Goal: Obtain resource: Obtain resource

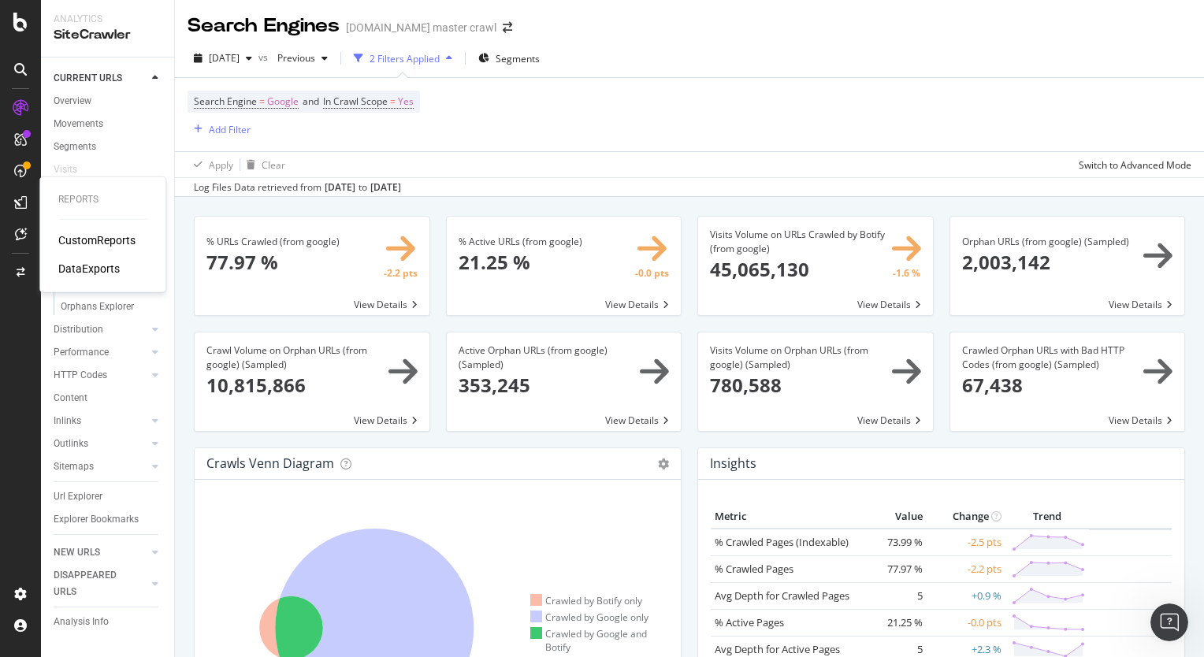
click at [16, 201] on icon at bounding box center [20, 202] width 13 height 13
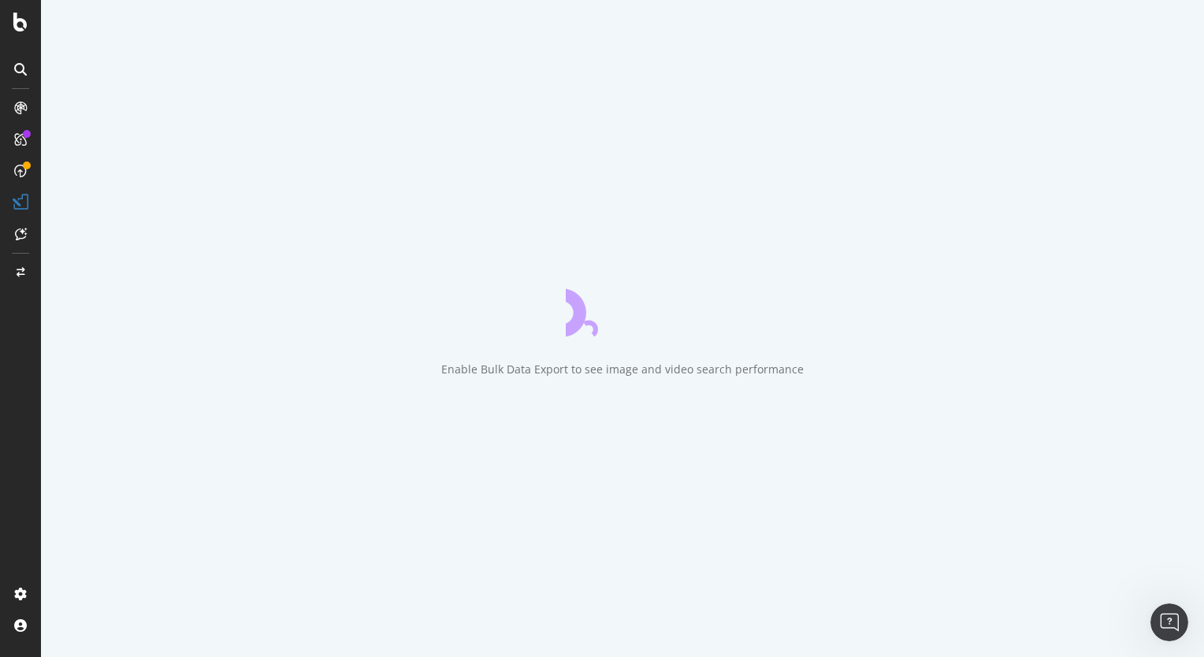
click at [20, 67] on icon at bounding box center [20, 69] width 13 height 13
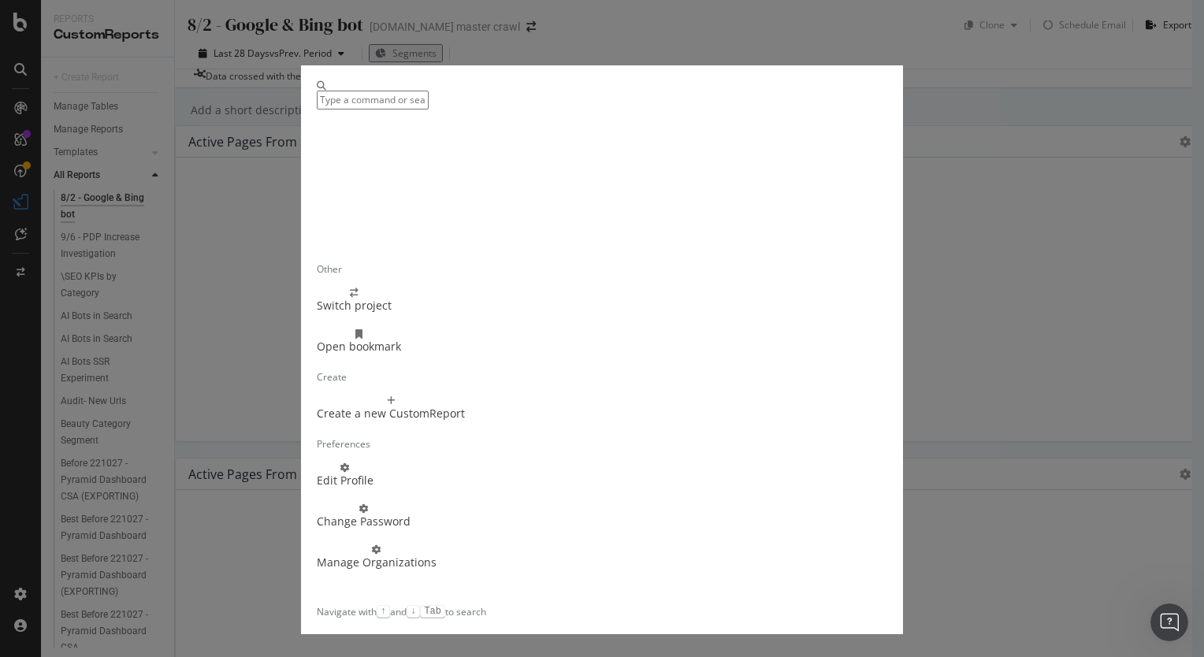
scroll to position [179, 0]
click at [988, 79] on div "Other Switch project Open bookmark Create Create a new CustomReport Preferences…" at bounding box center [602, 328] width 1204 height 657
click at [978, 147] on div "Other Switch project Open bookmark Create Create a new CustomReport Preferences…" at bounding box center [602, 328] width 1204 height 657
click at [978, 135] on div "Other Switch project Open bookmark Create Create a new CustomReport Preferences…" at bounding box center [602, 328] width 1204 height 657
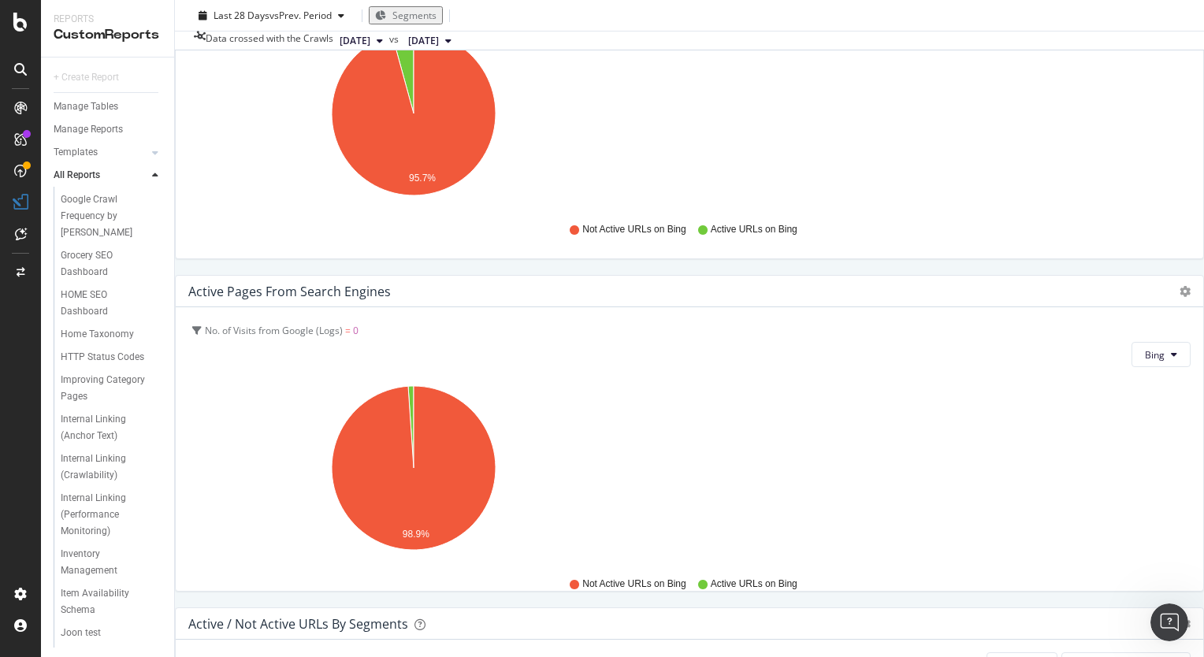
scroll to position [1254, 0]
click at [91, 188] on div "E & B SEO Report" at bounding box center [96, 180] width 71 height 17
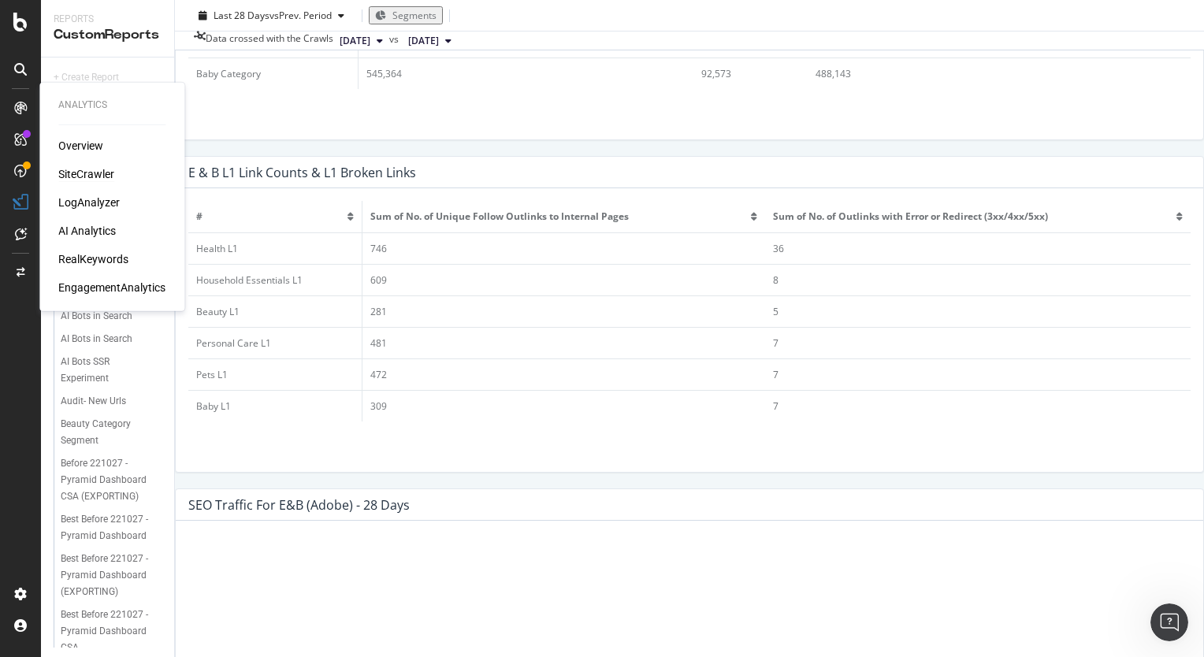
click at [83, 176] on div "SiteCrawler" at bounding box center [86, 174] width 56 height 16
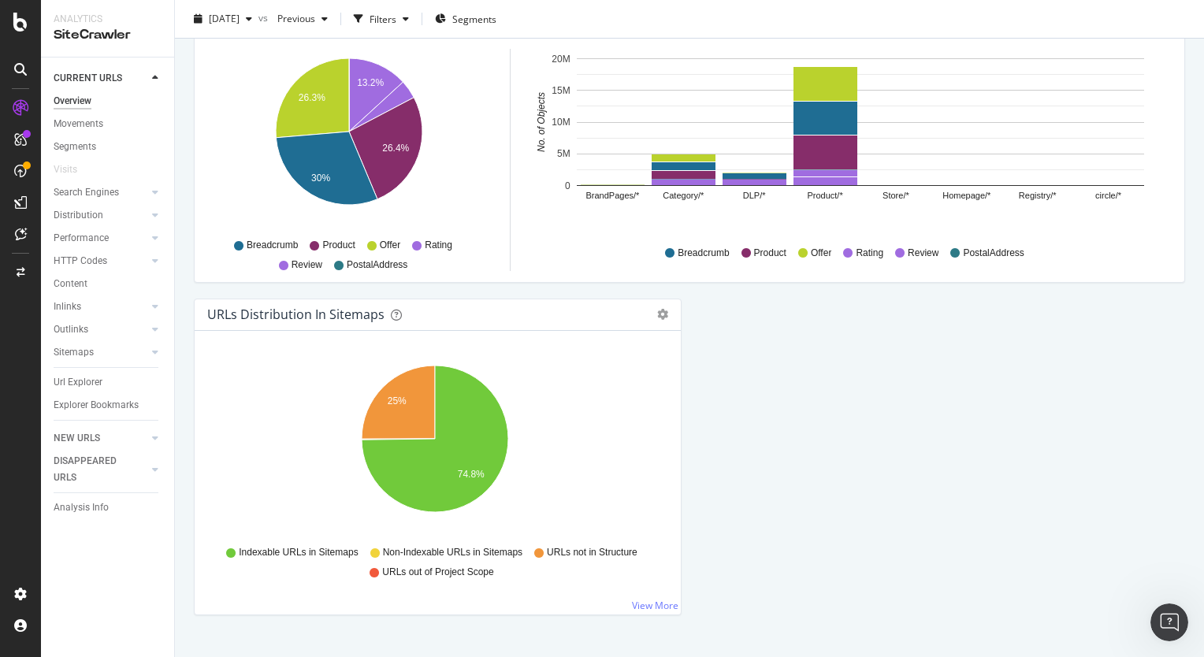
scroll to position [1625, 0]
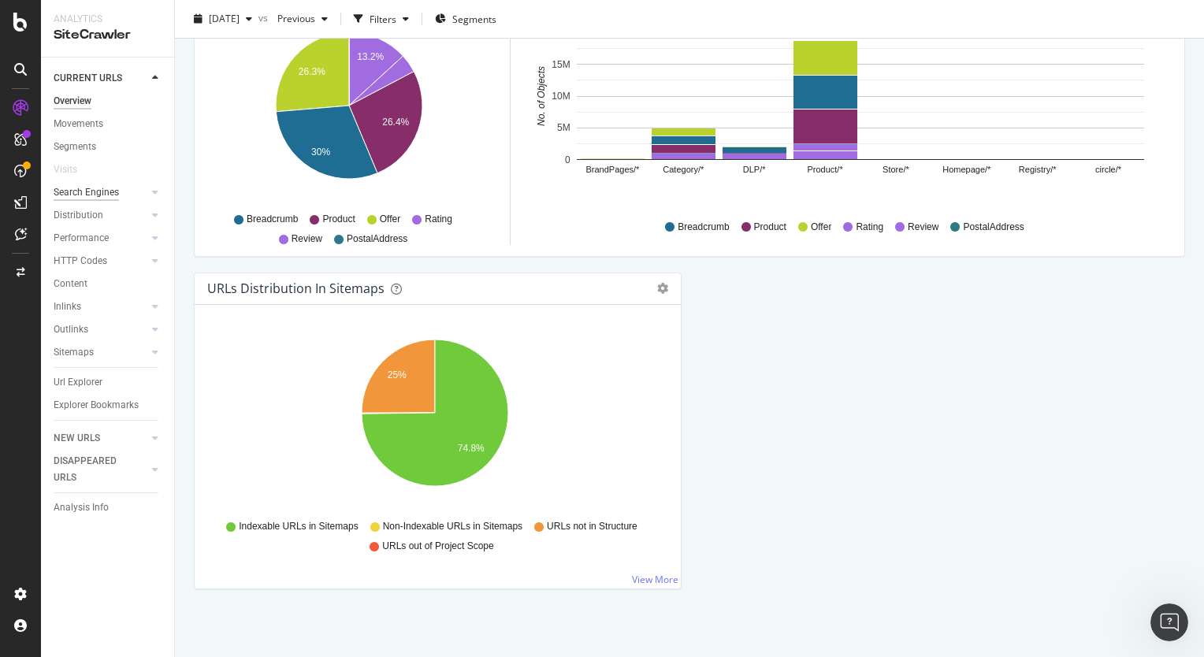
click at [73, 192] on div "Search Engines" at bounding box center [86, 192] width 65 height 17
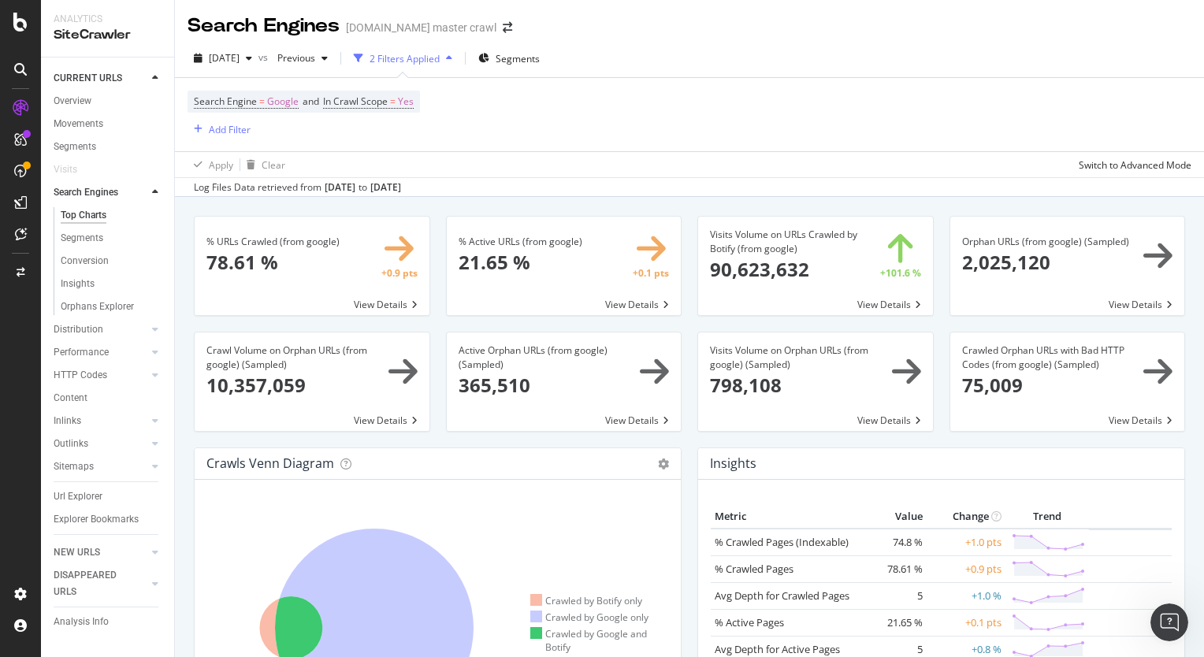
click at [24, 69] on icon at bounding box center [20, 69] width 13 height 13
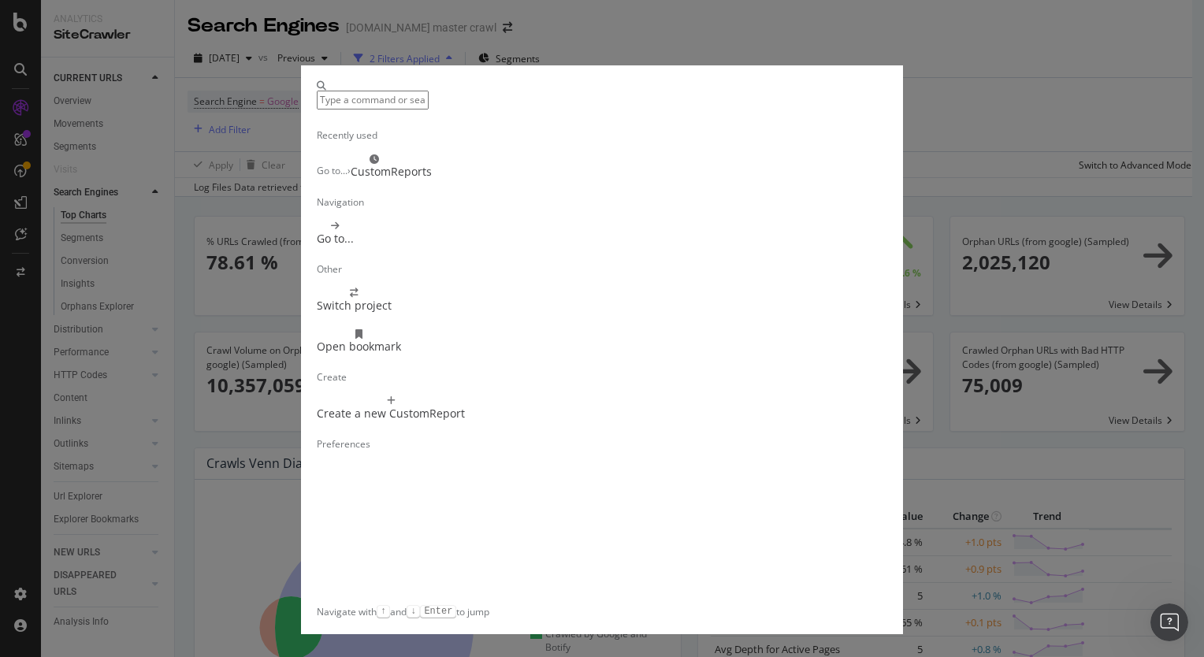
click at [406, 106] on input "modal" at bounding box center [373, 100] width 112 height 18
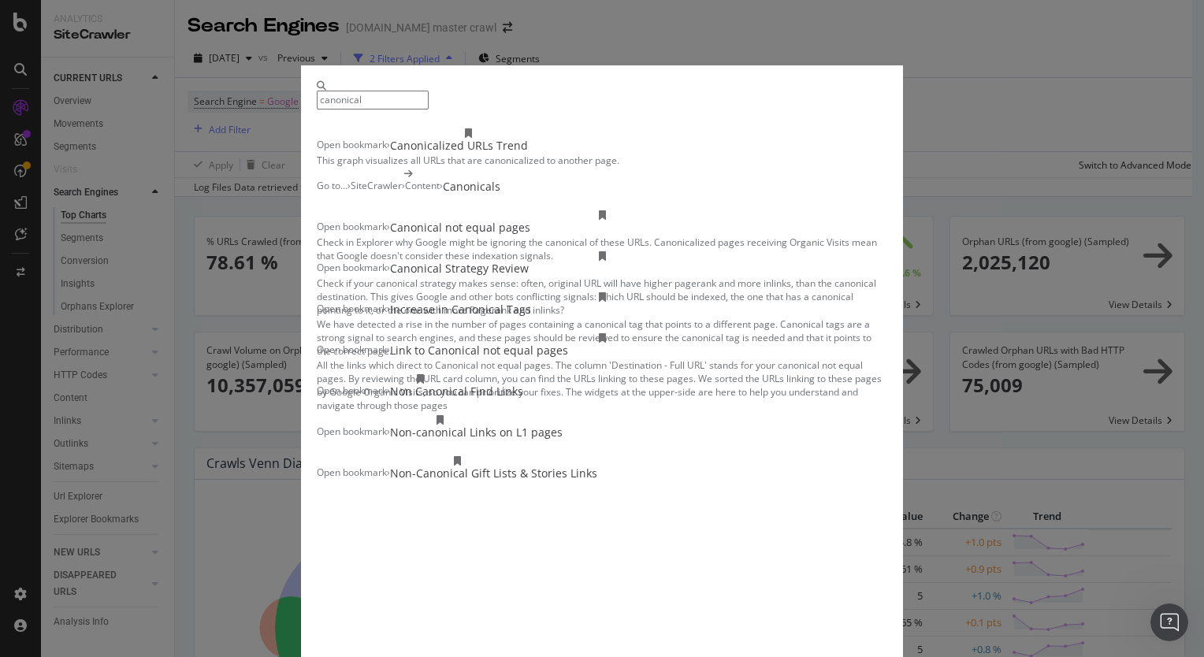
type input "canonical"
click at [510, 399] on div "Non Canonical Find Links" at bounding box center [456, 392] width 133 height 16
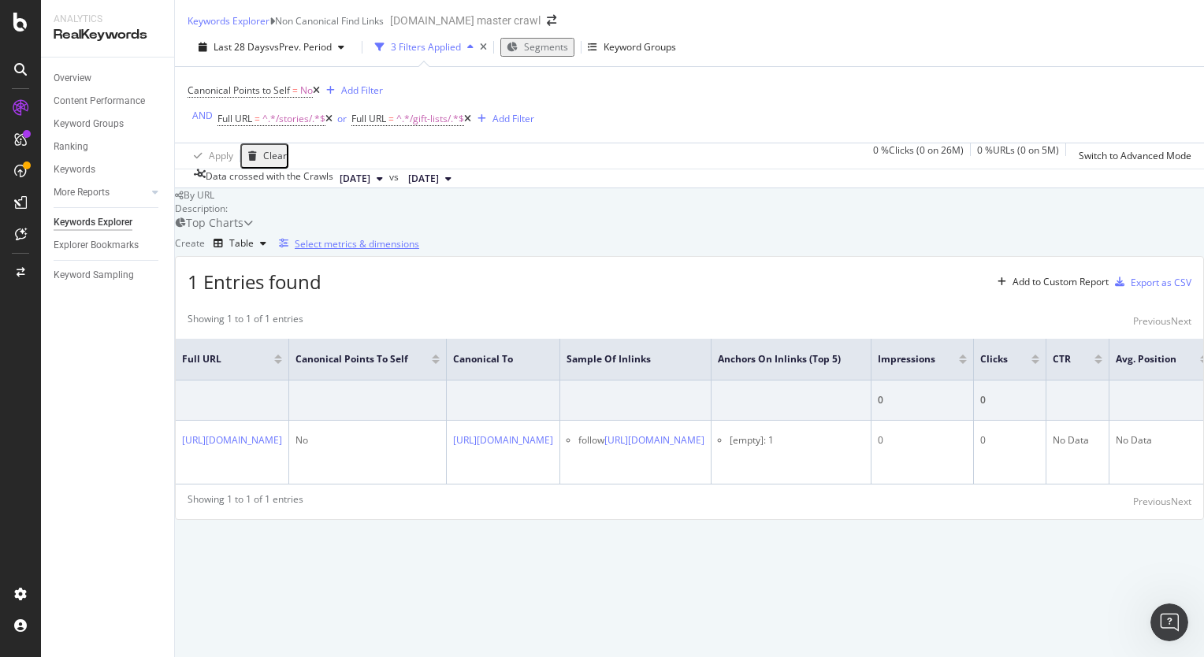
scroll to position [44, 0]
click at [419, 250] on div "Select metrics & dimensions" at bounding box center [357, 243] width 124 height 13
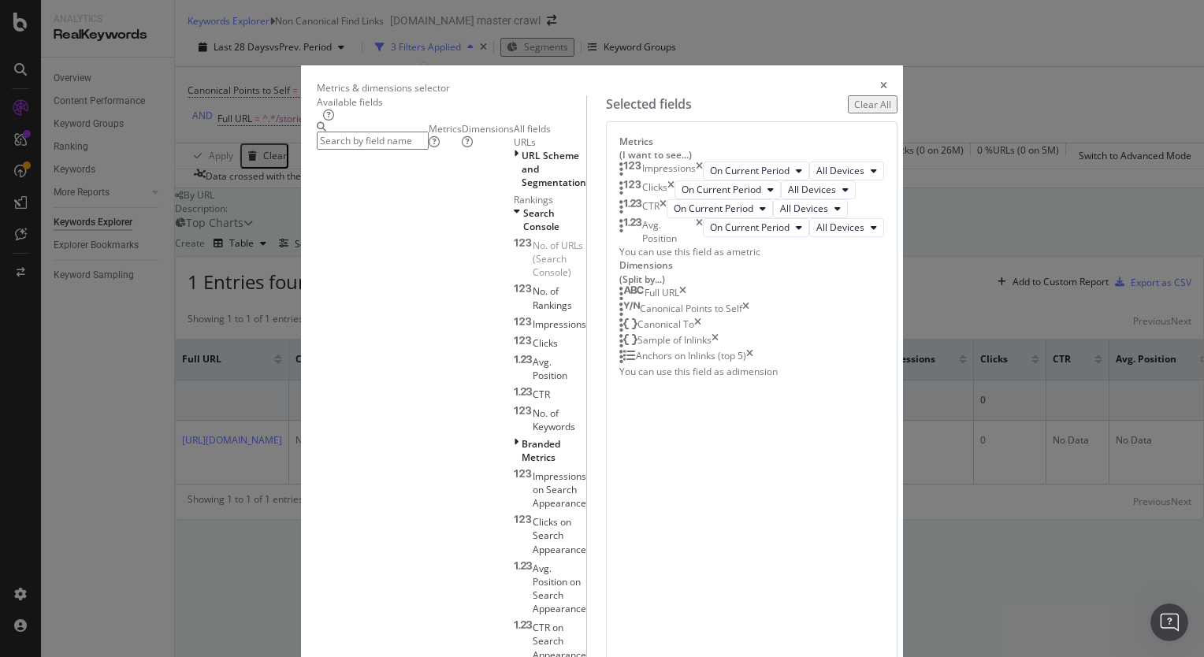
scroll to position [885, 0]
click at [462, 149] on div "Dimensions" at bounding box center [488, 135] width 52 height 27
click at [887, 81] on icon "times" at bounding box center [883, 87] width 7 height 13
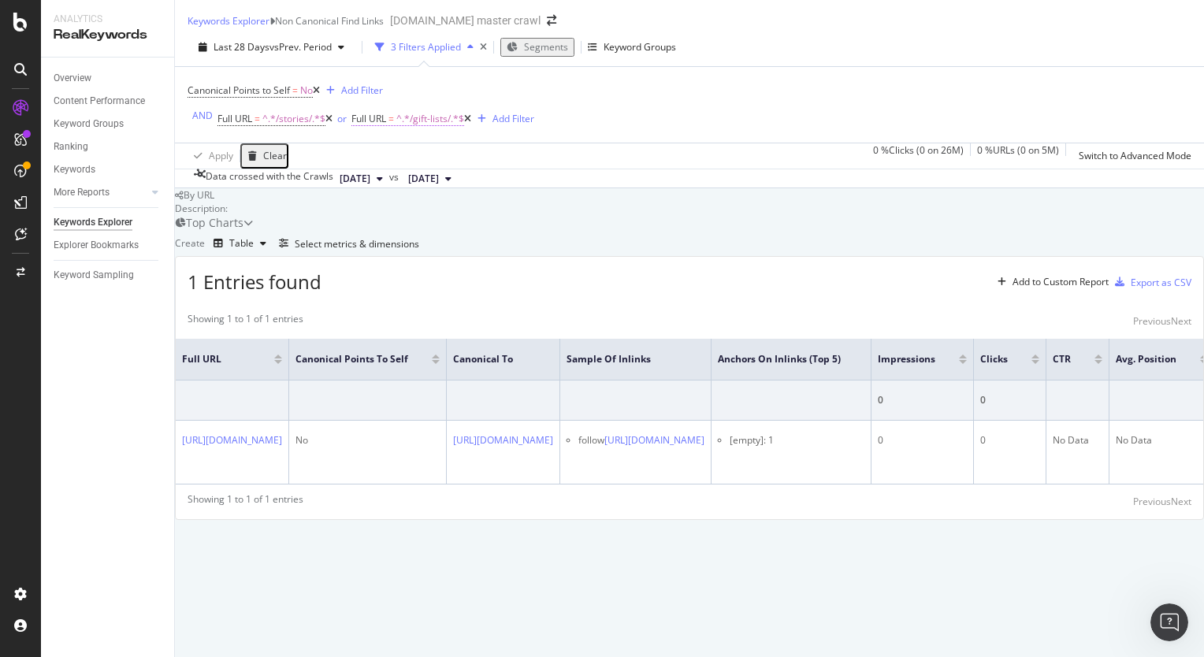
click at [422, 108] on span "^.*/gift-lists/.*$" at bounding box center [430, 119] width 68 height 22
type input "starbucks"
click at [630, 122] on div "Apply" at bounding box center [642, 115] width 24 height 13
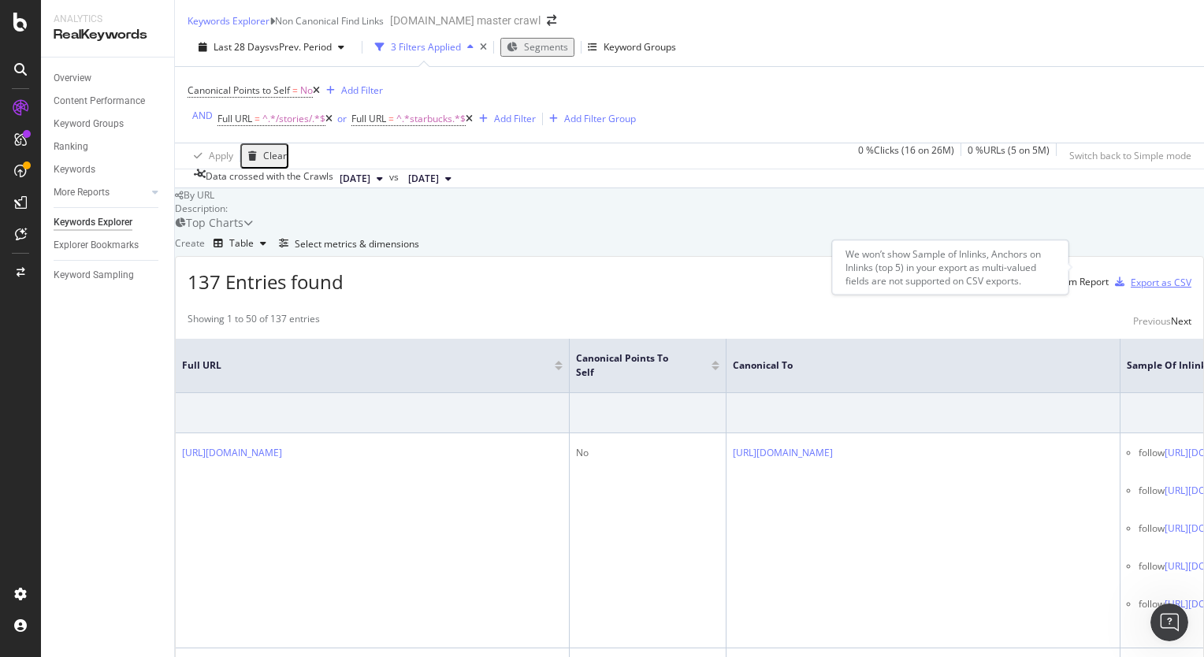
click at [1130, 276] on div "Export as CSV" at bounding box center [1160, 282] width 61 height 13
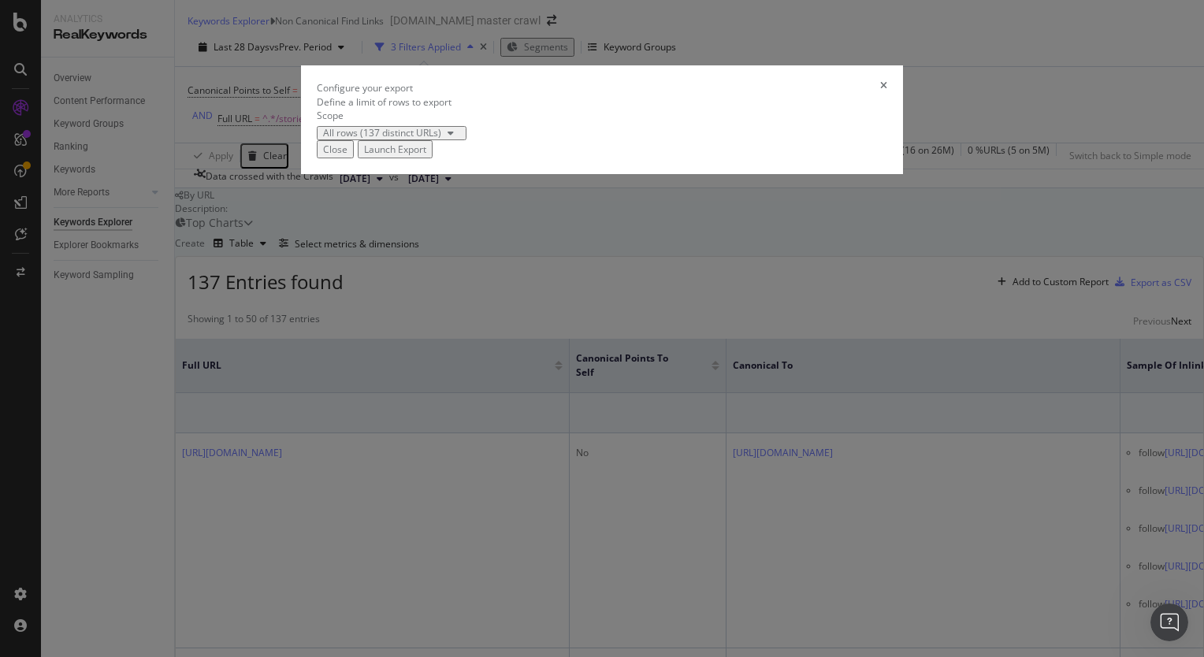
click at [426, 156] on div "Launch Export" at bounding box center [395, 149] width 62 height 13
